Goal: Task Accomplishment & Management: Complete application form

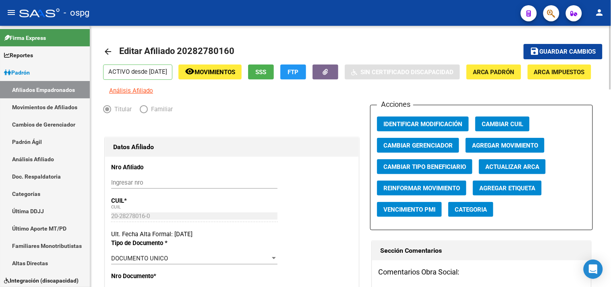
click at [551, 50] on span "Guardar cambios" at bounding box center [567, 51] width 56 height 7
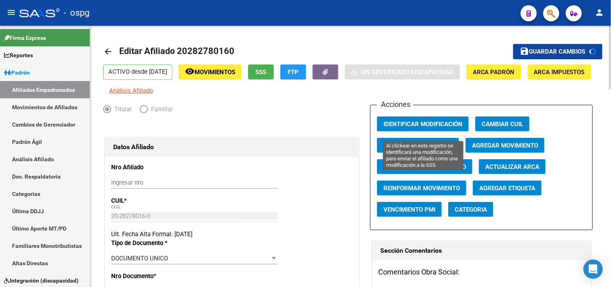
click at [407, 128] on span "Identificar Modificación" at bounding box center [422, 123] width 79 height 7
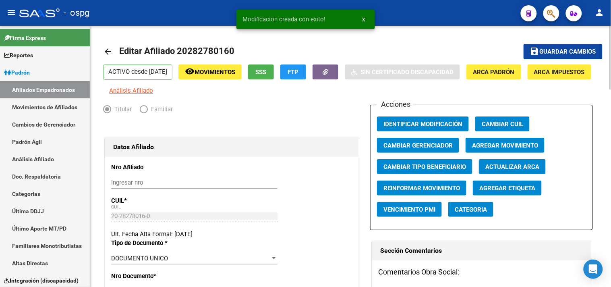
click at [107, 53] on mat-icon "arrow_back" at bounding box center [108, 52] width 10 height 10
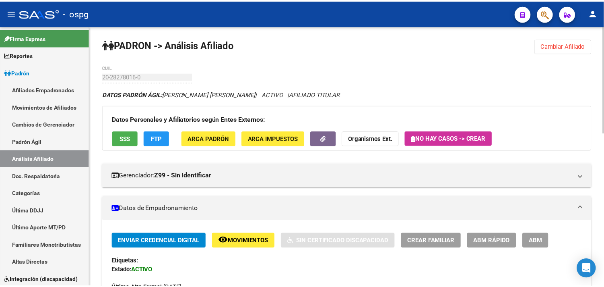
scroll to position [45, 0]
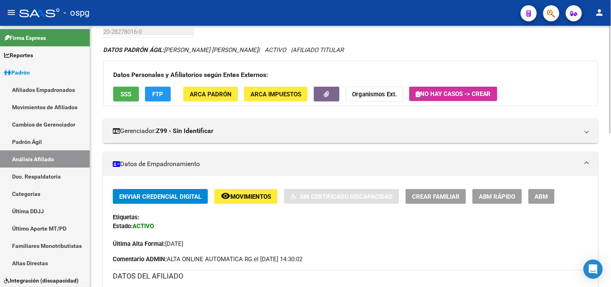
click at [433, 196] on span "Crear Familiar" at bounding box center [435, 196] width 47 height 7
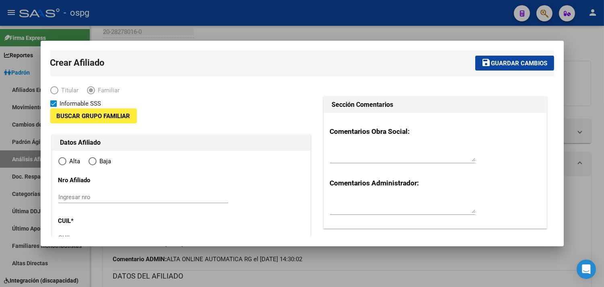
type input "30-54667697-4"
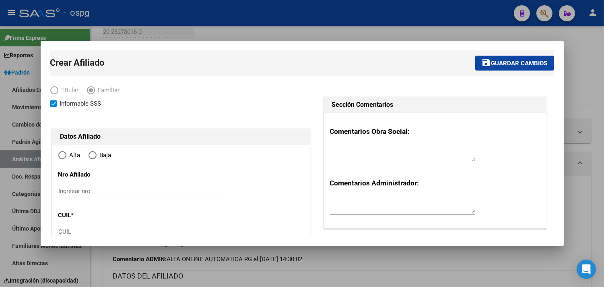
radio input "true"
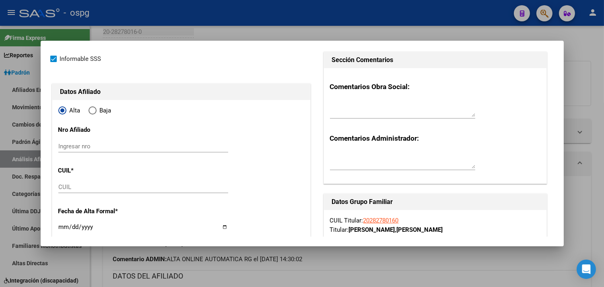
type input "[GEOGRAPHIC_DATA]"
type input "1761"
type input "[GEOGRAPHIC_DATA]"
type input "2886"
type input "8E"
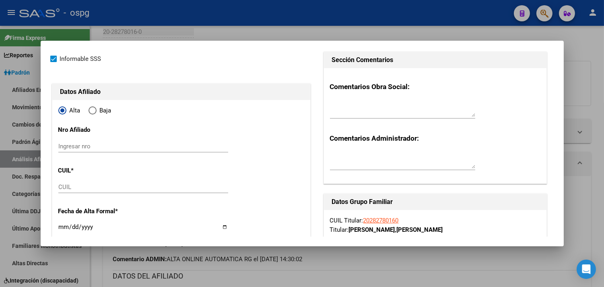
click at [69, 188] on input "CUIL" at bounding box center [143, 186] width 170 height 7
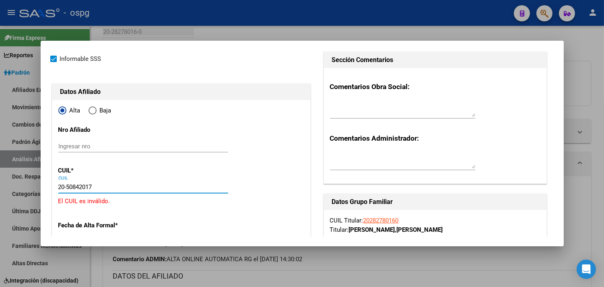
type input "20-50842017-0"
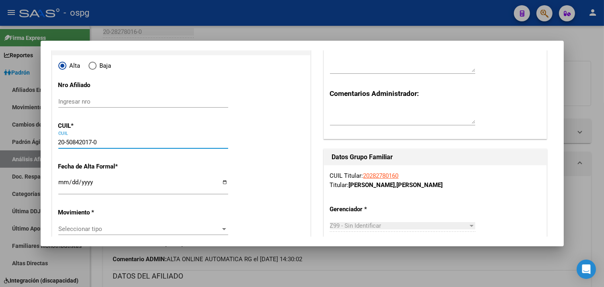
type input "50842017"
type input "[PERSON_NAME] [PERSON_NAME]"
type input "[PERSON_NAME]"
type input "[DATE]"
type input "[PERSON_NAME]"
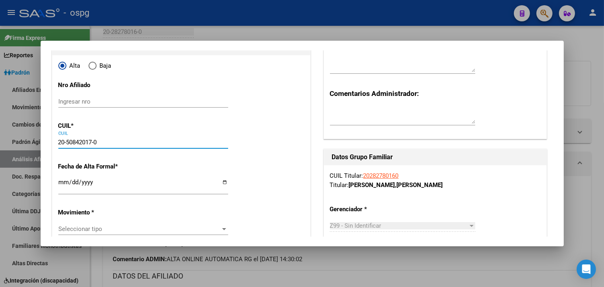
type input "1757"
type input "[GEOGRAPHIC_DATA]"
type input "6725"
type input "20-50842017-0"
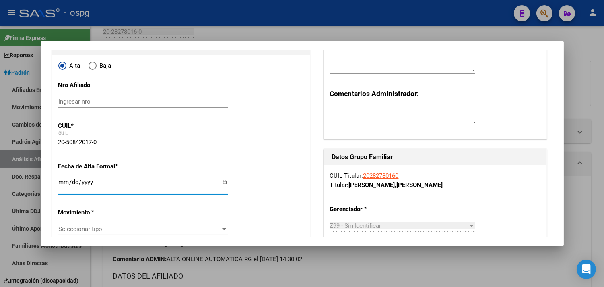
click at [59, 183] on input "Ingresar fecha" at bounding box center [143, 185] width 170 height 13
type input "[DATE]"
click at [113, 230] on span "Seleccionar tipo" at bounding box center [139, 228] width 163 height 7
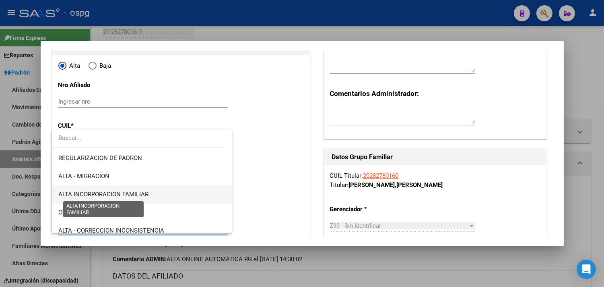
drag, startPoint x: 146, startPoint y: 194, endPoint x: 156, endPoint y: 189, distance: 11.2
click at [147, 192] on span "ALTA INCORPORACION FAMILIAR" at bounding box center [103, 193] width 90 height 7
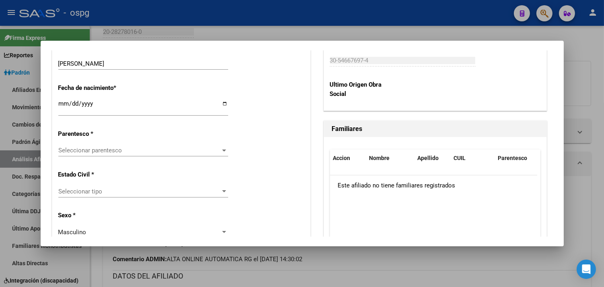
scroll to position [402, 0]
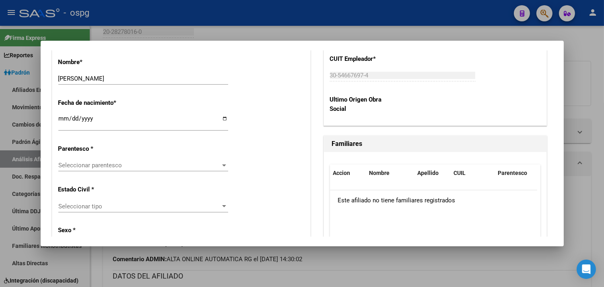
click at [109, 166] on span "Seleccionar parentesco" at bounding box center [139, 164] width 163 height 7
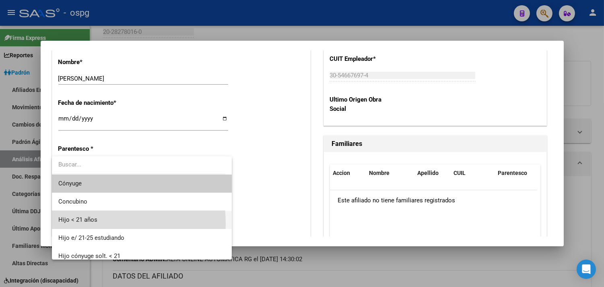
drag, startPoint x: 81, startPoint y: 223, endPoint x: 84, endPoint y: 219, distance: 5.6
click at [82, 223] on span "Hijo < 21 años" at bounding box center [141, 219] width 167 height 18
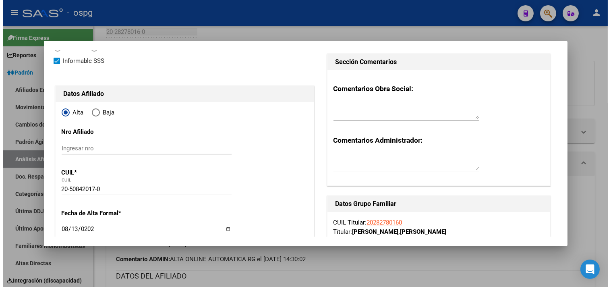
scroll to position [0, 0]
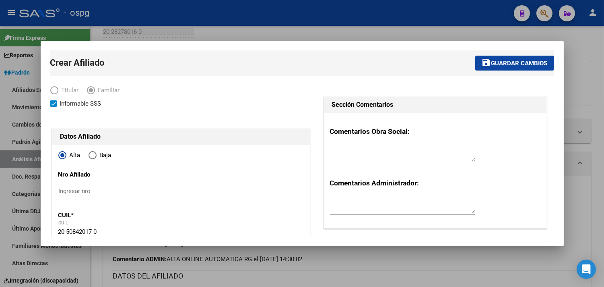
click at [506, 60] on span "Guardar cambios" at bounding box center [519, 63] width 56 height 7
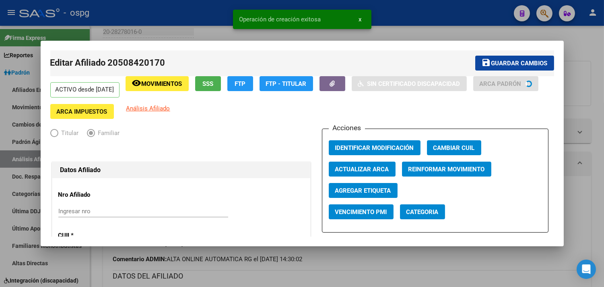
click at [363, 151] on span "Identificar Modificación" at bounding box center [374, 147] width 79 height 7
click at [149, 21] on div at bounding box center [302, 143] width 604 height 287
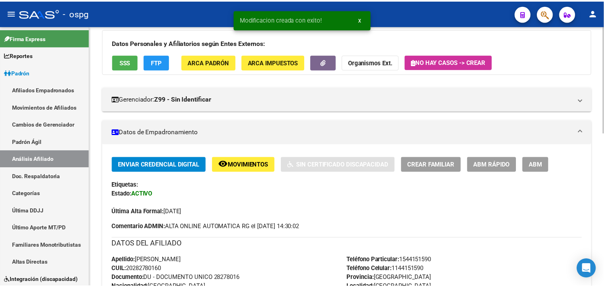
scroll to position [89, 0]
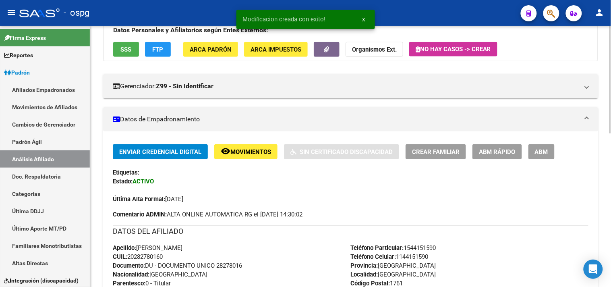
click at [428, 157] on button "Crear Familiar" at bounding box center [435, 151] width 60 height 15
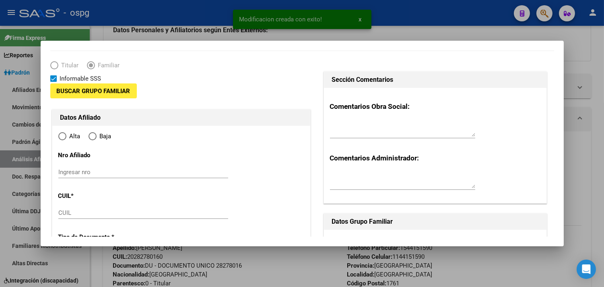
type input "30-54667697-4"
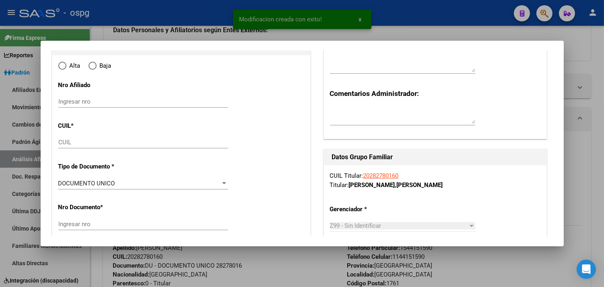
radio input "true"
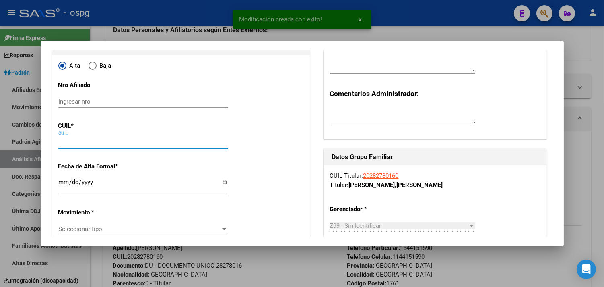
drag, startPoint x: 62, startPoint y: 142, endPoint x: 83, endPoint y: 138, distance: 21.6
click at [62, 142] on input "CUIL" at bounding box center [143, 141] width 170 height 7
type input "[GEOGRAPHIC_DATA]"
type input "1761"
type input "[GEOGRAPHIC_DATA]"
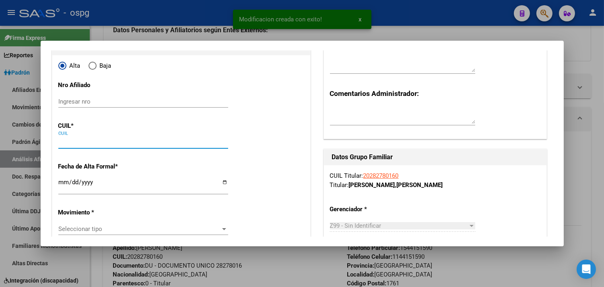
type input "2886"
type input "8E"
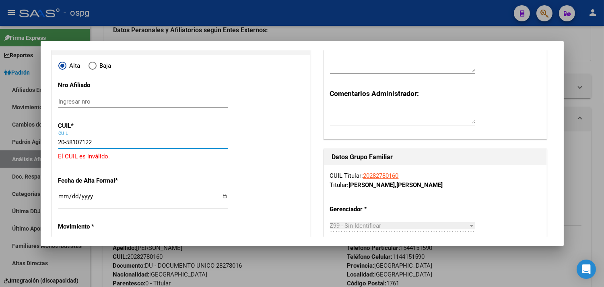
type input "20-58107122-2"
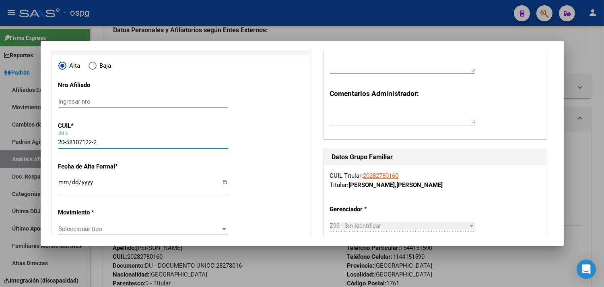
type input "58107122"
type input "[PERSON_NAME] [PERSON_NAME]"
type input "[PERSON_NAME]"
type input "[DATE]"
type input "[PERSON_NAME]"
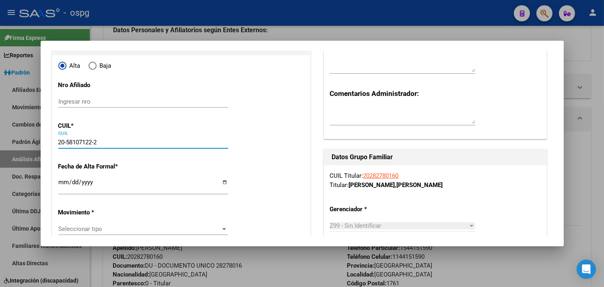
type input "1757"
type input "[GEOGRAPHIC_DATA]"
type input "6725"
type input "20-58107122-2"
click at [64, 181] on input "Ingresar fecha" at bounding box center [143, 185] width 170 height 13
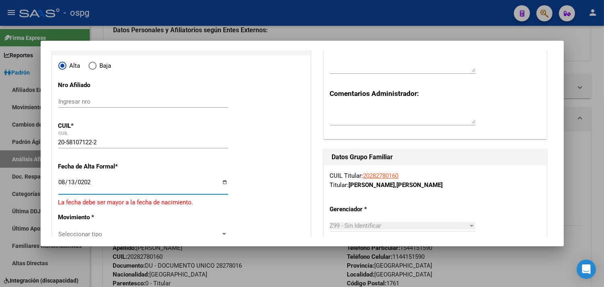
type input "[DATE]"
click at [138, 227] on span "Seleccionar tipo" at bounding box center [139, 228] width 163 height 7
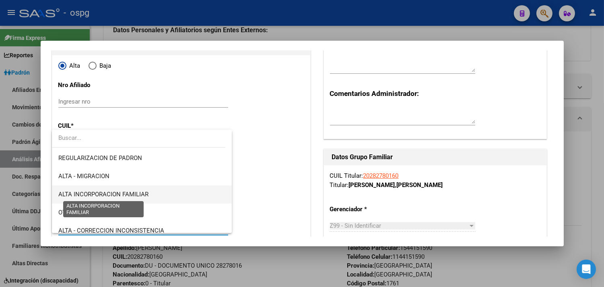
click at [135, 193] on span "ALTA INCORPORACION FAMILIAR" at bounding box center [103, 193] width 90 height 7
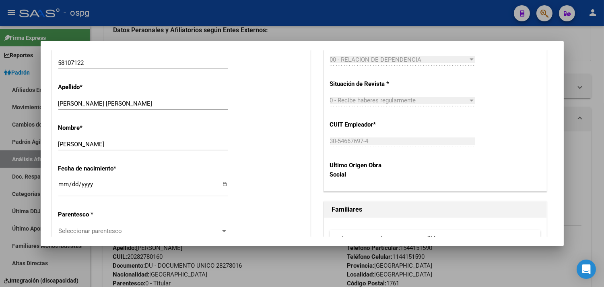
scroll to position [357, 0]
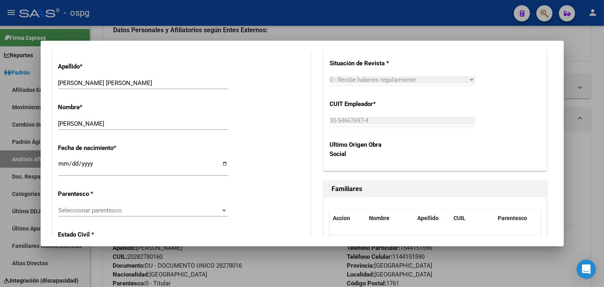
click at [83, 204] on div "Seleccionar parentesco Seleccionar parentesco" at bounding box center [143, 210] width 170 height 12
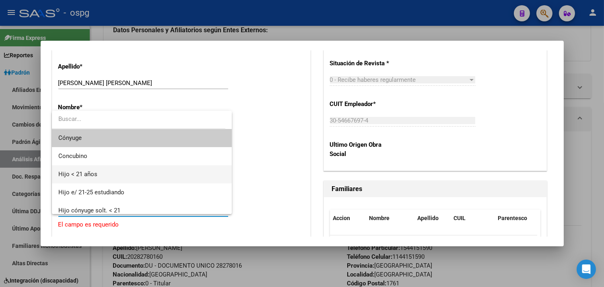
drag, startPoint x: 100, startPoint y: 175, endPoint x: 105, endPoint y: 175, distance: 5.6
click at [102, 176] on span "Hijo < 21 años" at bounding box center [141, 174] width 167 height 18
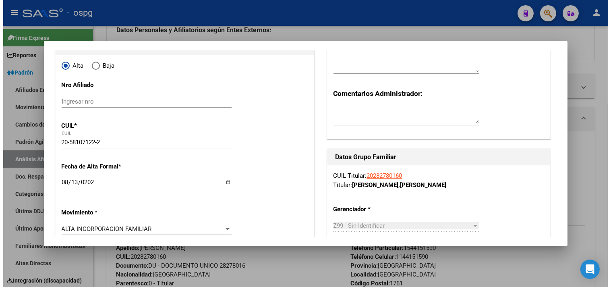
scroll to position [0, 0]
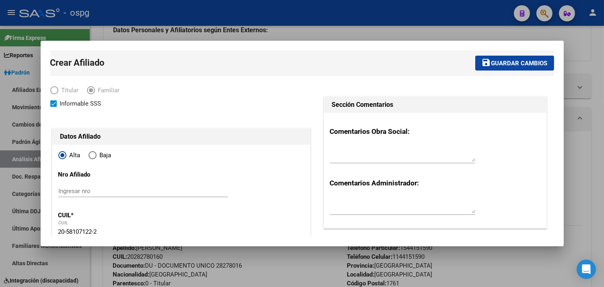
click at [491, 66] on span "Guardar cambios" at bounding box center [519, 63] width 56 height 7
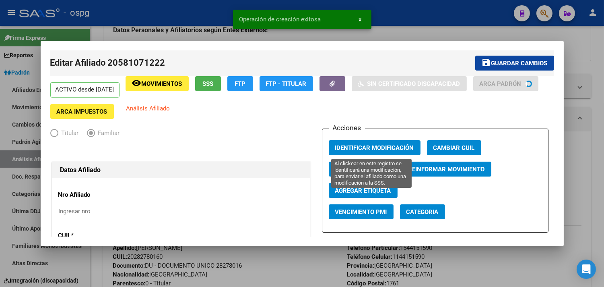
click at [355, 147] on span "Identificar Modificación" at bounding box center [374, 147] width 79 height 7
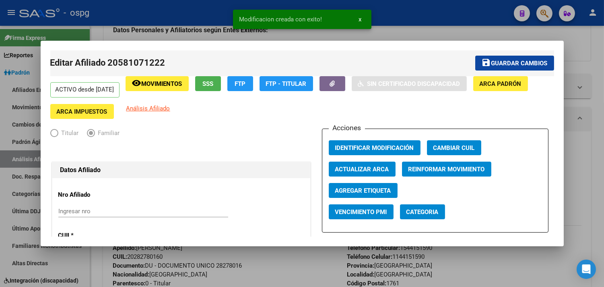
click at [187, 14] on div at bounding box center [302, 143] width 604 height 287
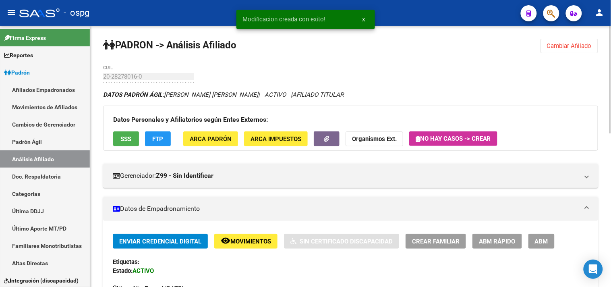
click at [561, 49] on span "Cambiar Afiliado" at bounding box center [569, 45] width 45 height 7
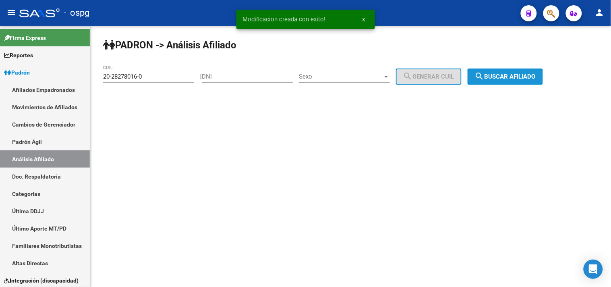
click at [513, 76] on span "search Buscar afiliado" at bounding box center [505, 76] width 61 height 7
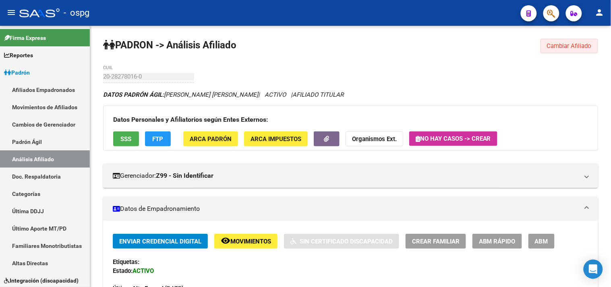
click at [554, 47] on span "Cambiar Afiliado" at bounding box center [569, 45] width 45 height 7
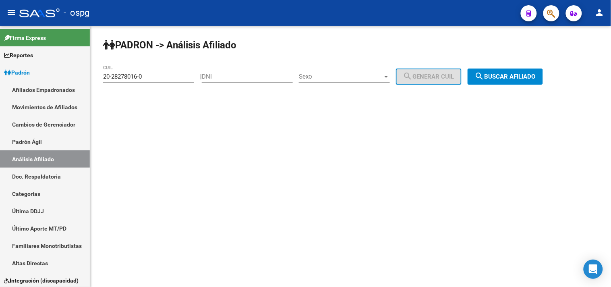
click at [101, 76] on div "[PERSON_NAME] -> Análisis Afiliado 20-28278016-0 CUIL | DNI Sexo Sexo search Ge…" at bounding box center [350, 68] width 520 height 85
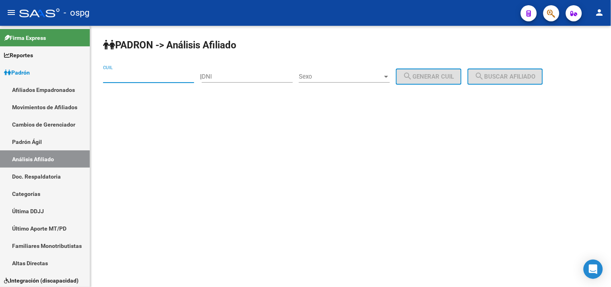
paste input "20-21100504-2"
type input "20-21100504-2"
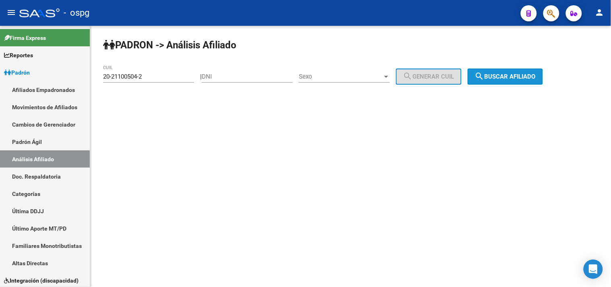
click at [525, 77] on span "search Buscar afiliado" at bounding box center [505, 76] width 61 height 7
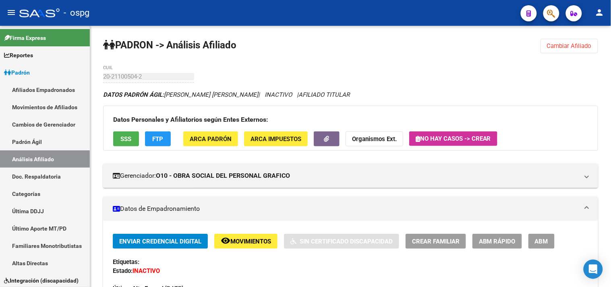
click at [156, 141] on span "FTP" at bounding box center [158, 138] width 11 height 7
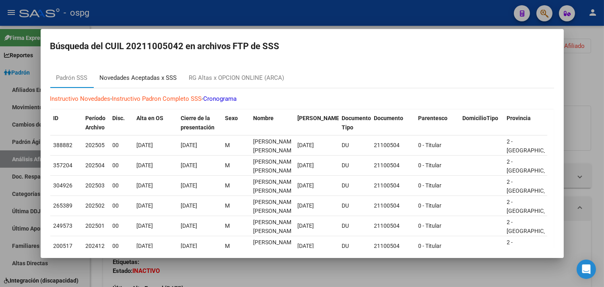
click at [122, 85] on div "Novedades Aceptadas x SSS" at bounding box center [138, 77] width 89 height 19
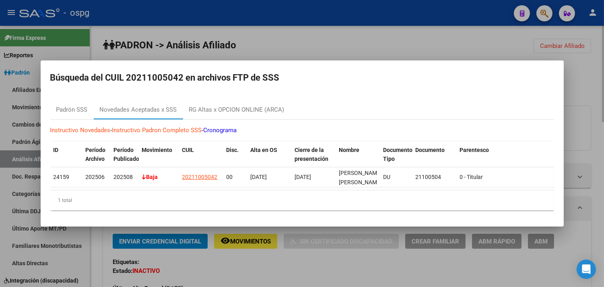
click at [281, 55] on div at bounding box center [302, 143] width 604 height 287
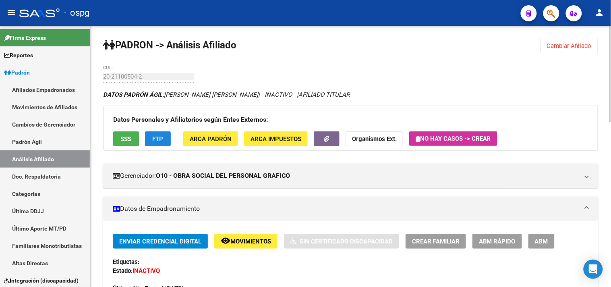
click at [154, 137] on span "FTP" at bounding box center [158, 138] width 11 height 7
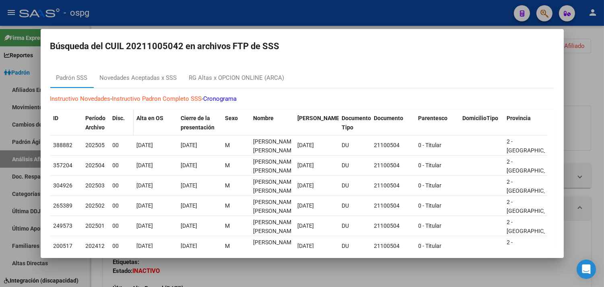
click at [128, 124] on datatable-header-cell "Disc." at bounding box center [121, 122] width 24 height 27
click at [136, 82] on div "Novedades Aceptadas x SSS" at bounding box center [138, 77] width 77 height 9
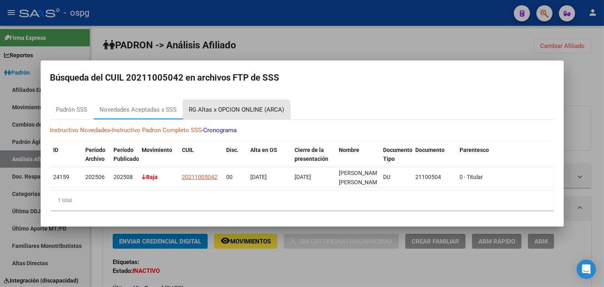
click at [227, 109] on div "RG Altas x OPCION ONLINE (ARCA)" at bounding box center [236, 109] width 95 height 9
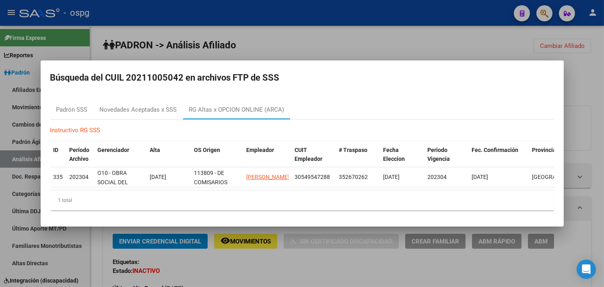
click at [254, 43] on div at bounding box center [302, 143] width 604 height 287
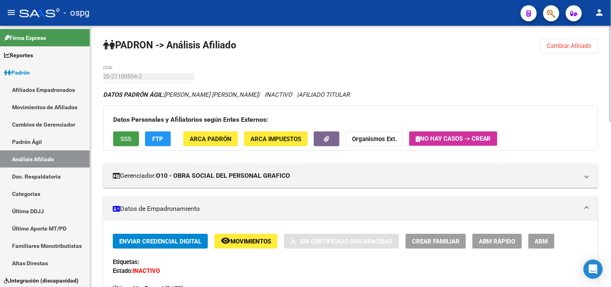
click at [120, 141] on button "SSS" at bounding box center [126, 138] width 26 height 15
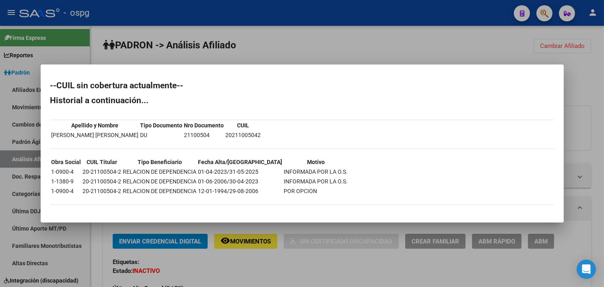
click at [308, 42] on div at bounding box center [302, 143] width 604 height 287
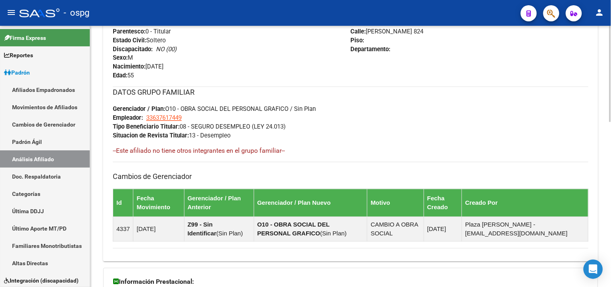
scroll to position [445, 0]
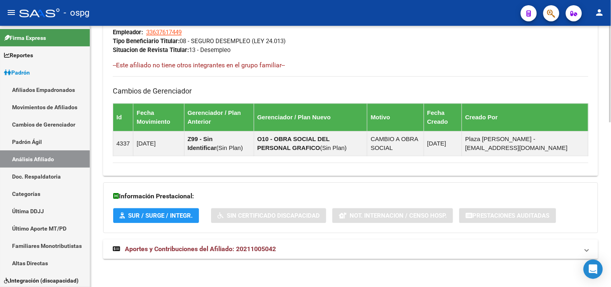
click at [200, 253] on strong "Aportes y Contribuciones del Afiliado: 20211005042" at bounding box center [194, 248] width 163 height 9
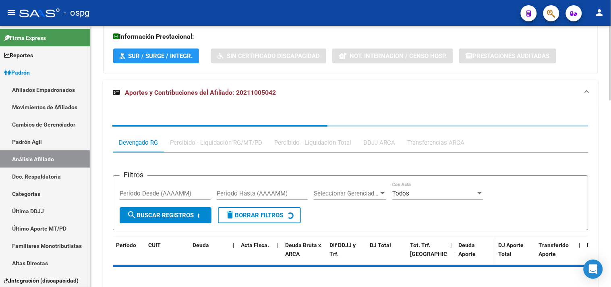
scroll to position [626, 0]
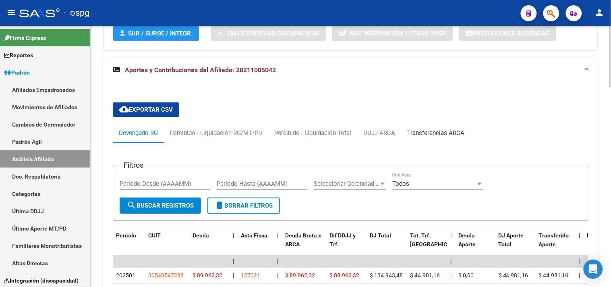
click at [433, 129] on div "Transferencias ARCA" at bounding box center [435, 132] width 57 height 9
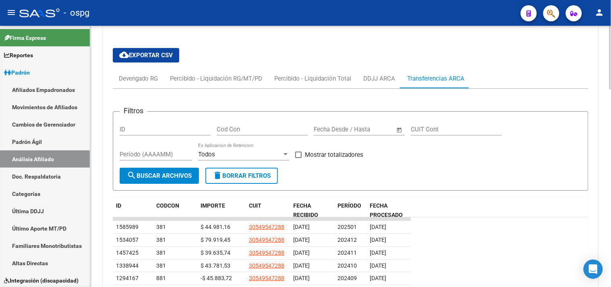
scroll to position [624, 0]
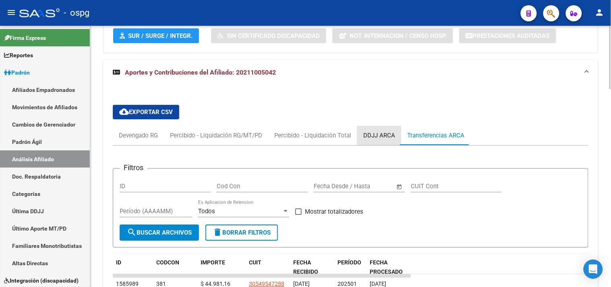
click at [383, 140] on div "DDJJ ARCA" at bounding box center [379, 135] width 32 height 9
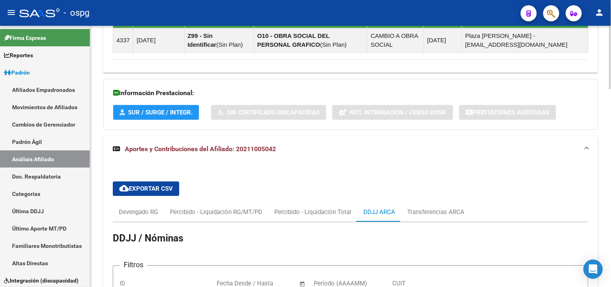
scroll to position [579, 0]
